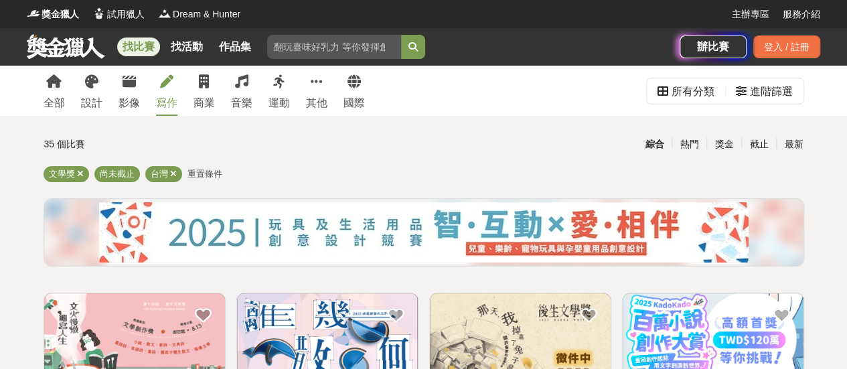
click at [169, 79] on icon at bounding box center [166, 81] width 13 height 13
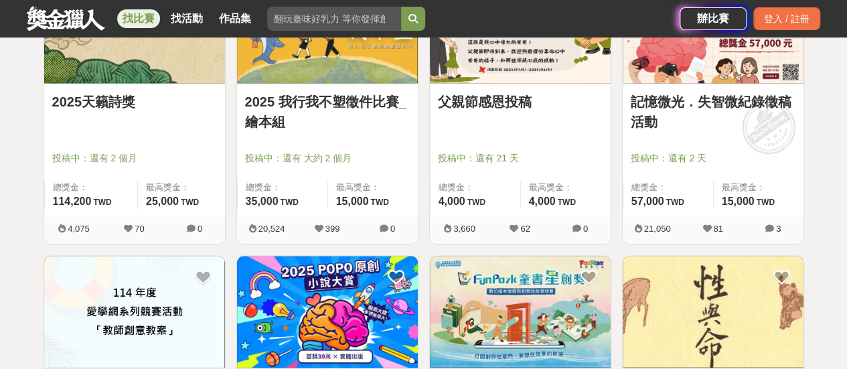
scroll to position [870, 0]
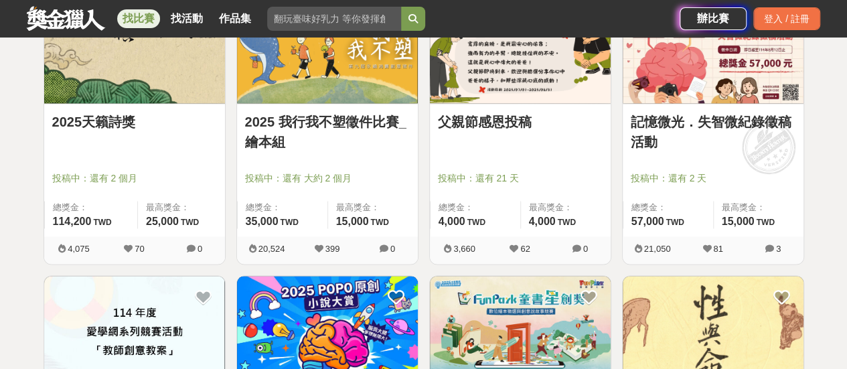
click at [102, 123] on link "2025天籟詩獎" at bounding box center [134, 122] width 165 height 20
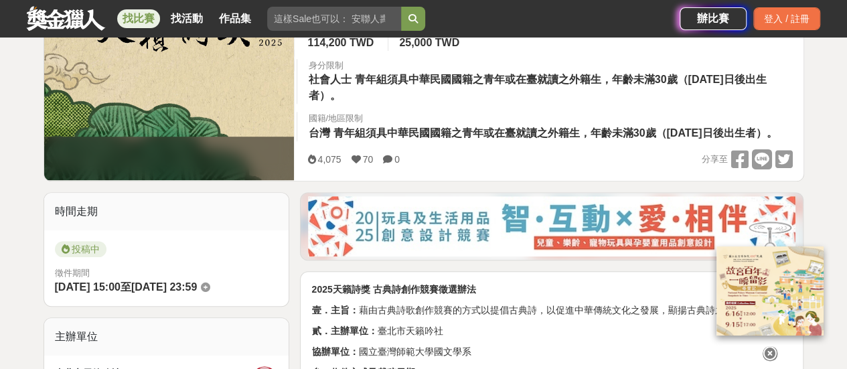
scroll to position [268, 0]
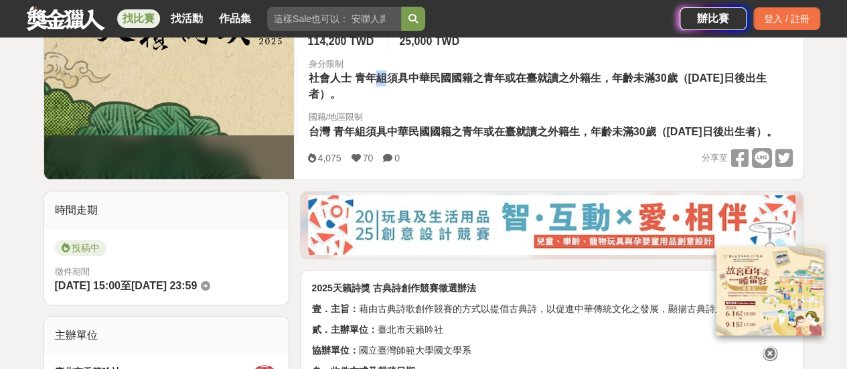
drag, startPoint x: 371, startPoint y: 82, endPoint x: 388, endPoint y: 82, distance: 16.7
click at [388, 82] on span "青年組須具中華民國國籍之青年或在臺就讀之外籍生，年齡未滿30歲（[DATE]日後出生者）。" at bounding box center [537, 85] width 458 height 27
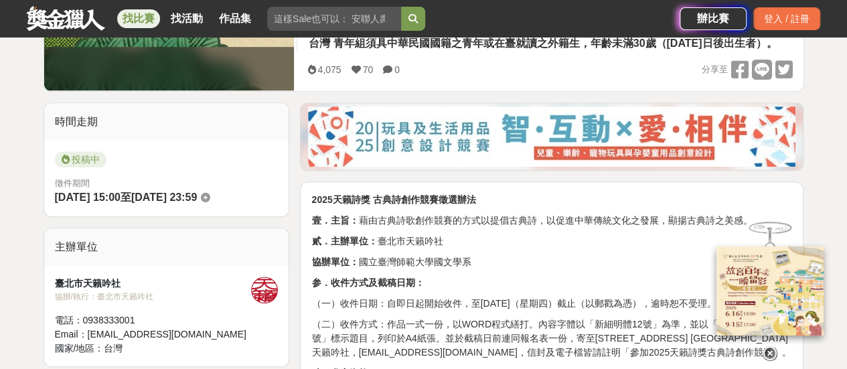
scroll to position [469, 0]
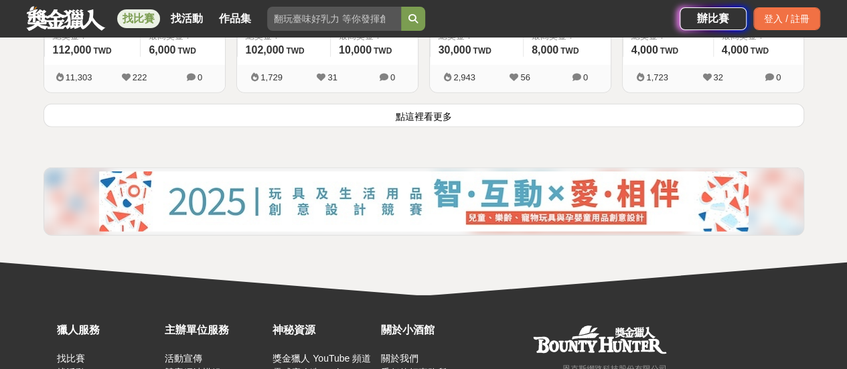
scroll to position [1874, 0]
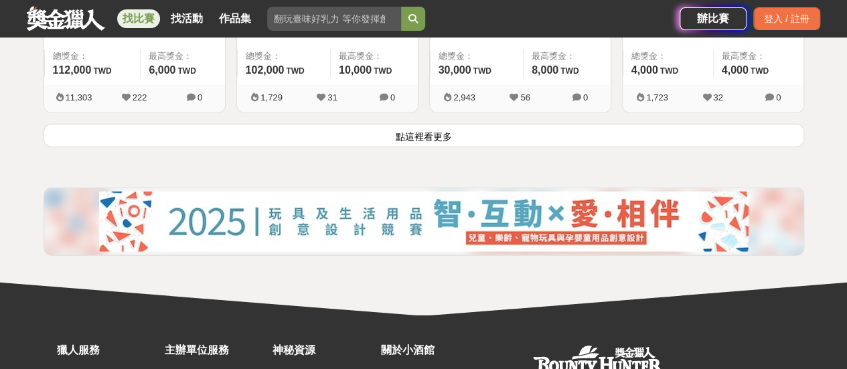
click at [424, 133] on button "點這裡看更多" at bounding box center [424, 135] width 760 height 23
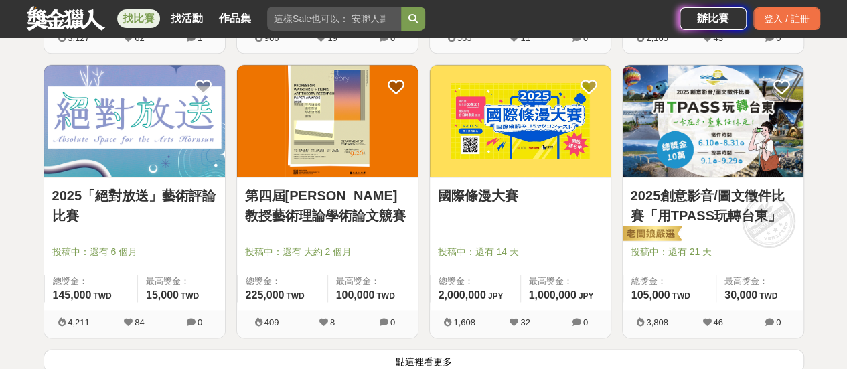
scroll to position [3414, 0]
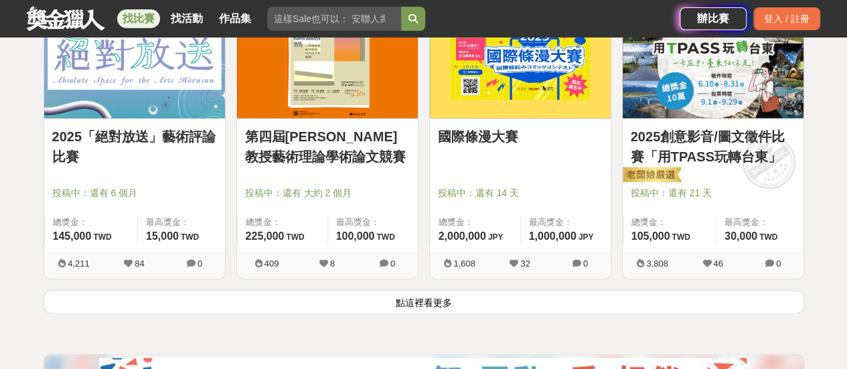
click at [420, 296] on button "點這裡看更多" at bounding box center [424, 301] width 760 height 23
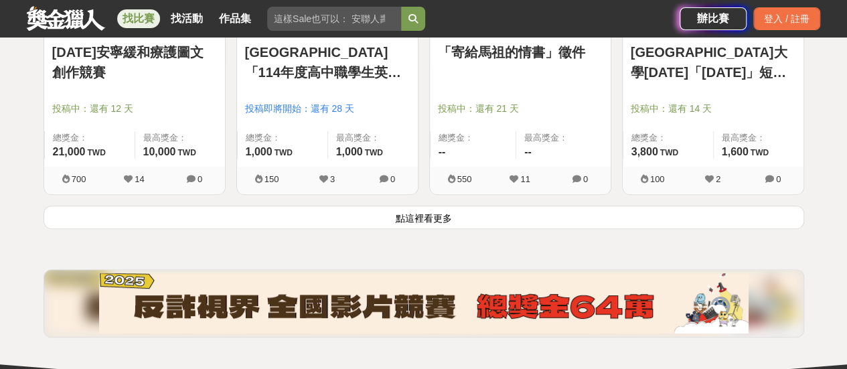
scroll to position [5221, 0]
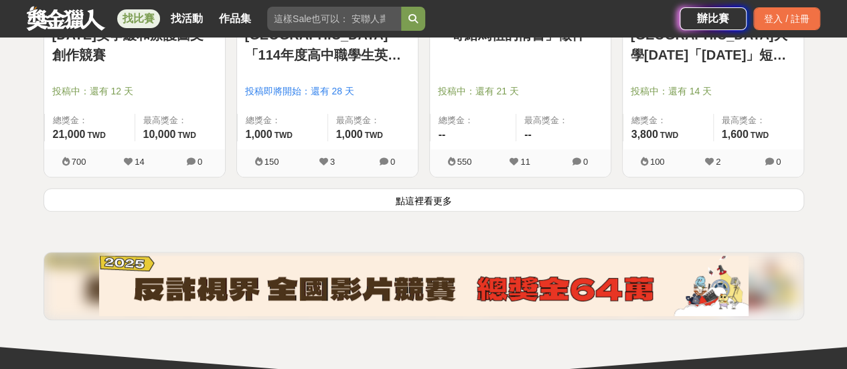
click at [420, 188] on button "點這裡看更多" at bounding box center [424, 199] width 760 height 23
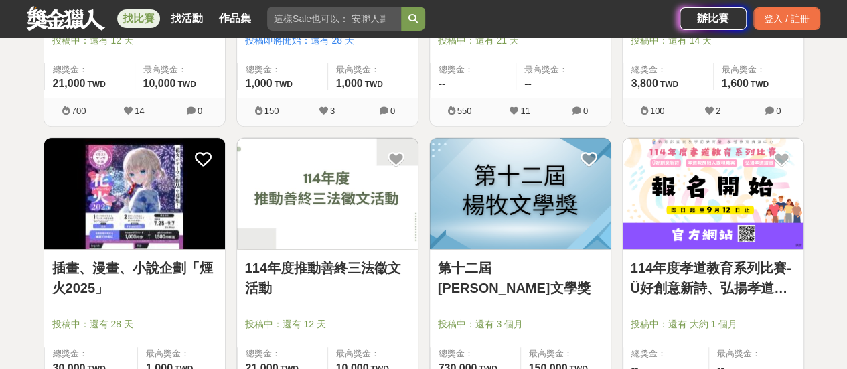
scroll to position [5355, 0]
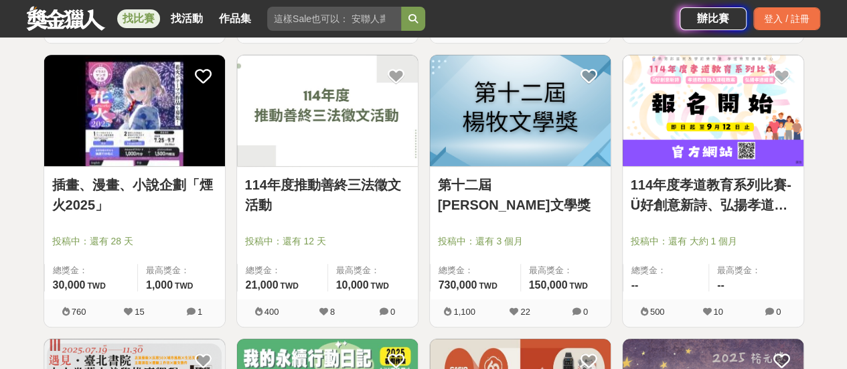
click at [518, 141] on img at bounding box center [520, 111] width 181 height 112
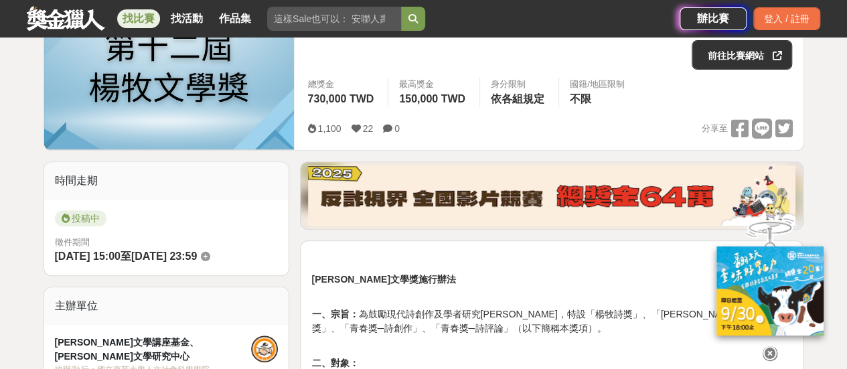
scroll to position [402, 0]
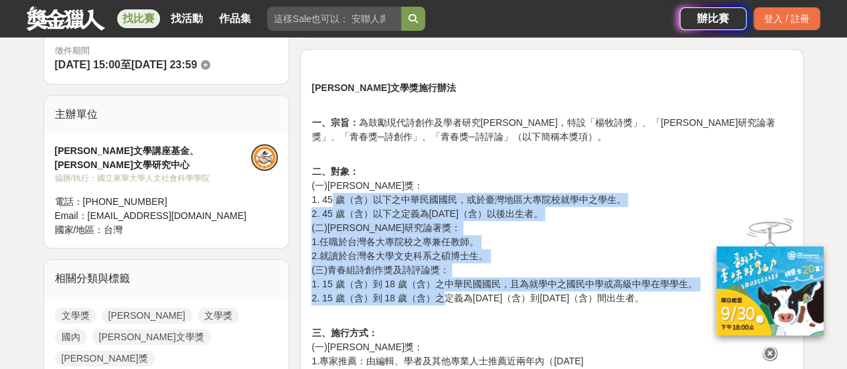
drag, startPoint x: 332, startPoint y: 201, endPoint x: 440, endPoint y: 297, distance: 144.7
click at [440, 297] on p "二、對象： (一)[PERSON_NAME]獎： 1. 45 歲（含）以下之中華民國國民，或於臺灣地區大專院校就學中之學生。 2. 45 歲（含）以下之定義為…" at bounding box center [551, 242] width 481 height 155
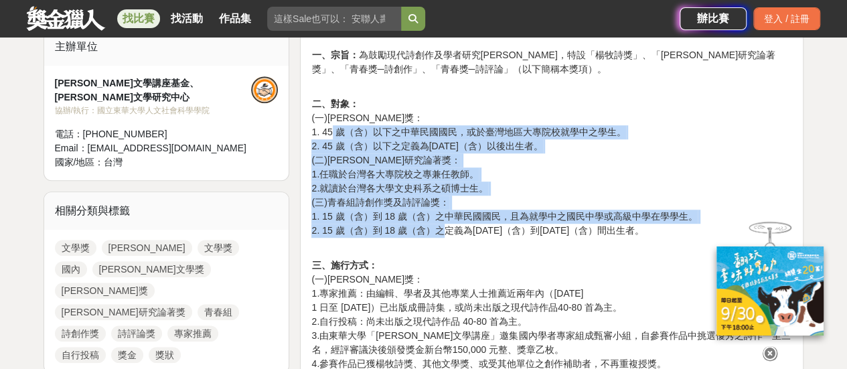
scroll to position [602, 0]
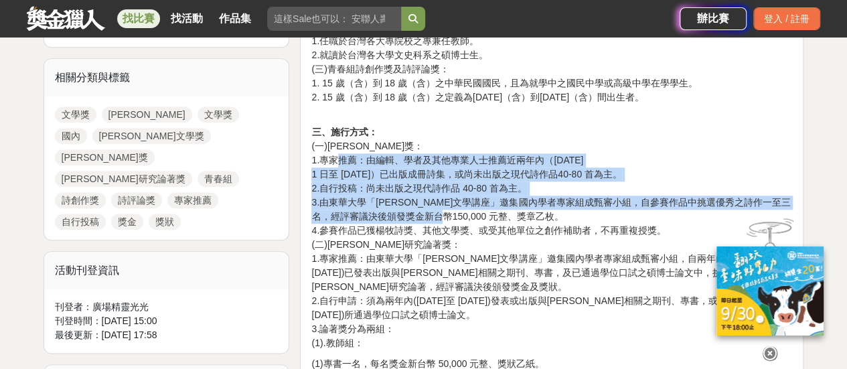
drag, startPoint x: 341, startPoint y: 161, endPoint x: 449, endPoint y: 219, distance: 121.6
click at [449, 219] on p "三、施行方式： (一)[PERSON_NAME]獎： 1.專家推薦：由編輯、學者及其他專業人士推薦近兩年內（[DATE]至 [DATE]）已出版成冊詩集，或尚…" at bounding box center [551, 237] width 481 height 225
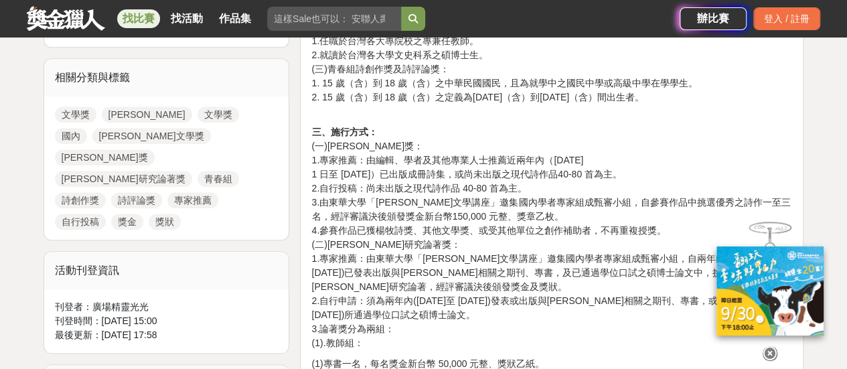
click at [410, 260] on p "三、施行方式： (一)[PERSON_NAME]獎： 1.專家推薦：由編輯、學者及其他專業人士推薦近兩年內（[DATE]至 [DATE]）已出版成冊詩集，或尚…" at bounding box center [551, 237] width 481 height 225
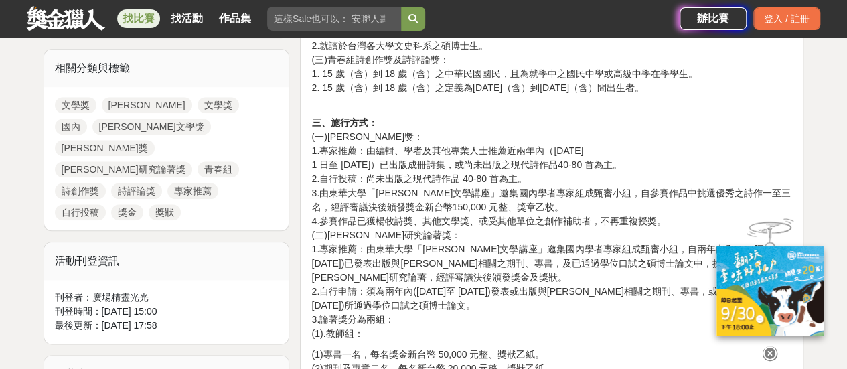
scroll to position [669, 0]
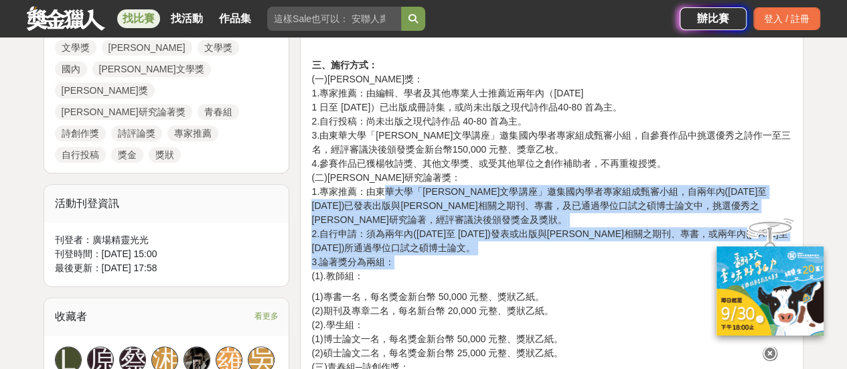
drag, startPoint x: 384, startPoint y: 196, endPoint x: 408, endPoint y: 266, distance: 74.1
click at [408, 266] on p "三、施行方式： (一)[PERSON_NAME]獎： 1.專家推薦：由編輯、學者及其他專業人士推薦近兩年內（[DATE]至 [DATE]）已出版成冊詩集，或尚…" at bounding box center [551, 170] width 481 height 225
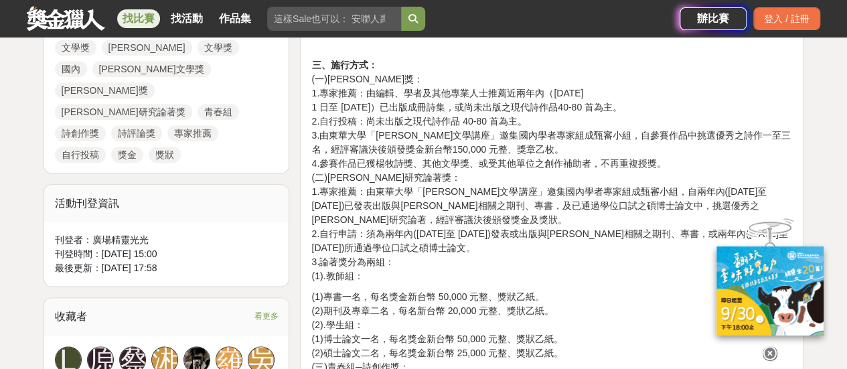
click at [406, 275] on p "三、施行方式： (一)[PERSON_NAME]獎： 1.專家推薦：由編輯、學者及其他專業人士推薦近兩年內（[DATE]至 [DATE]）已出版成冊詩集，或尚…" at bounding box center [551, 170] width 481 height 225
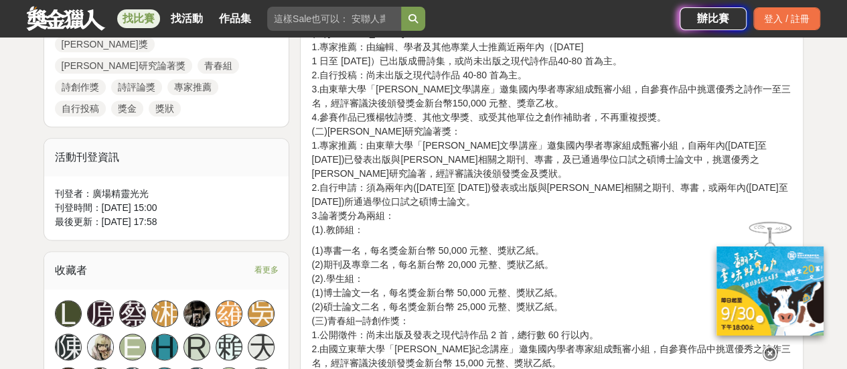
scroll to position [736, 0]
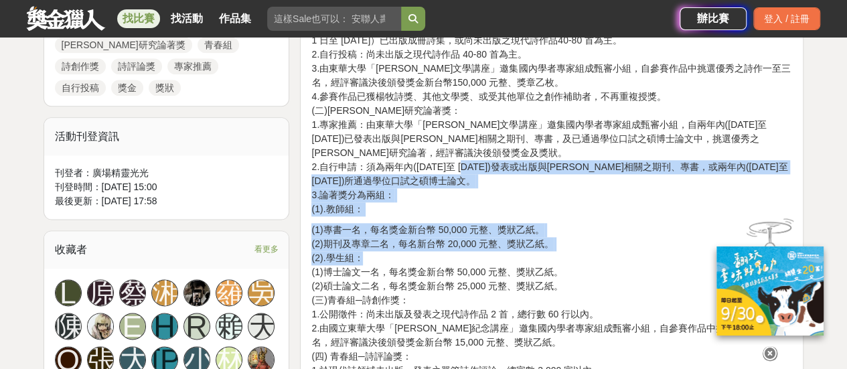
drag, startPoint x: 461, startPoint y: 159, endPoint x: 472, endPoint y: 256, distance: 97.7
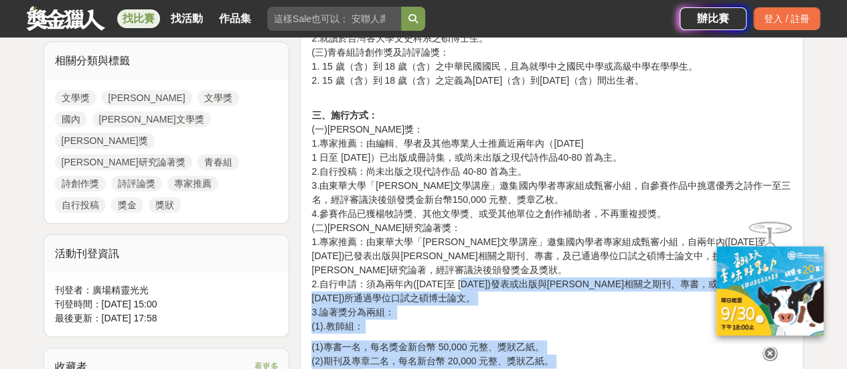
scroll to position [602, 0]
